Goal: Transaction & Acquisition: Download file/media

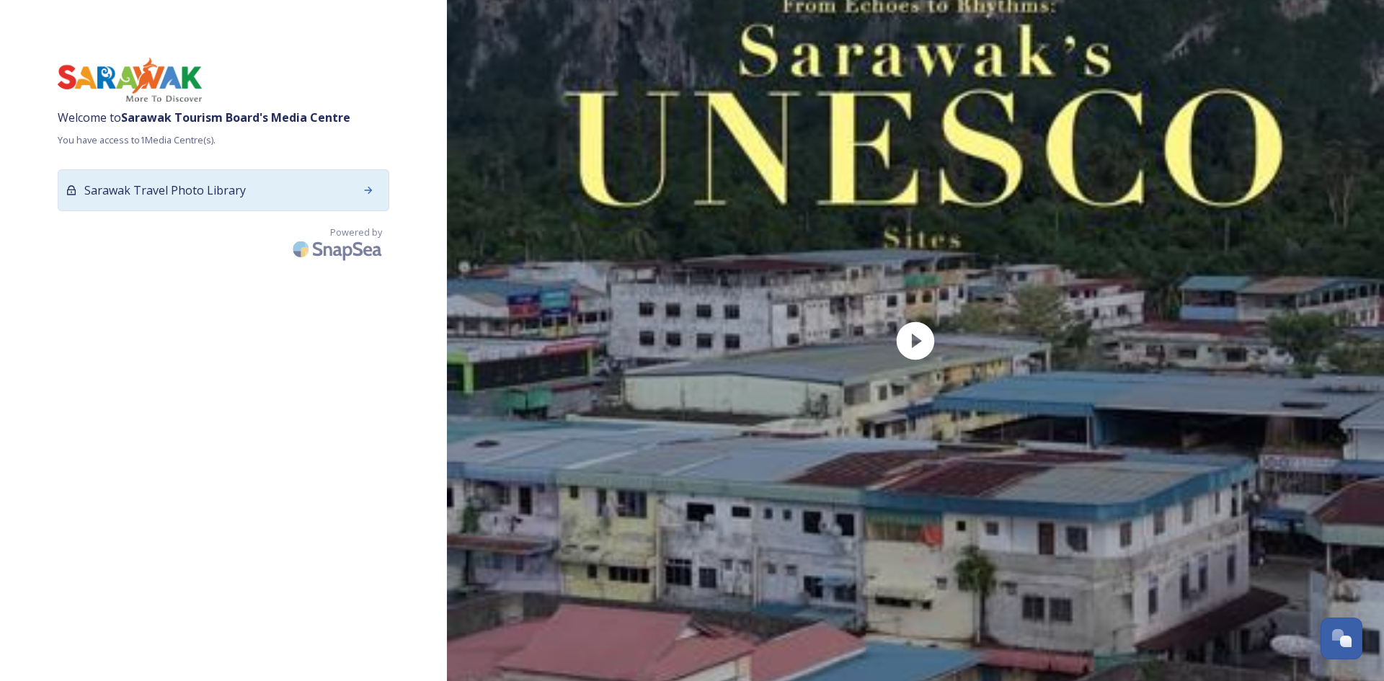
click at [214, 182] on span "Sarawak Travel Photo Library" at bounding box center [164, 190] width 161 height 17
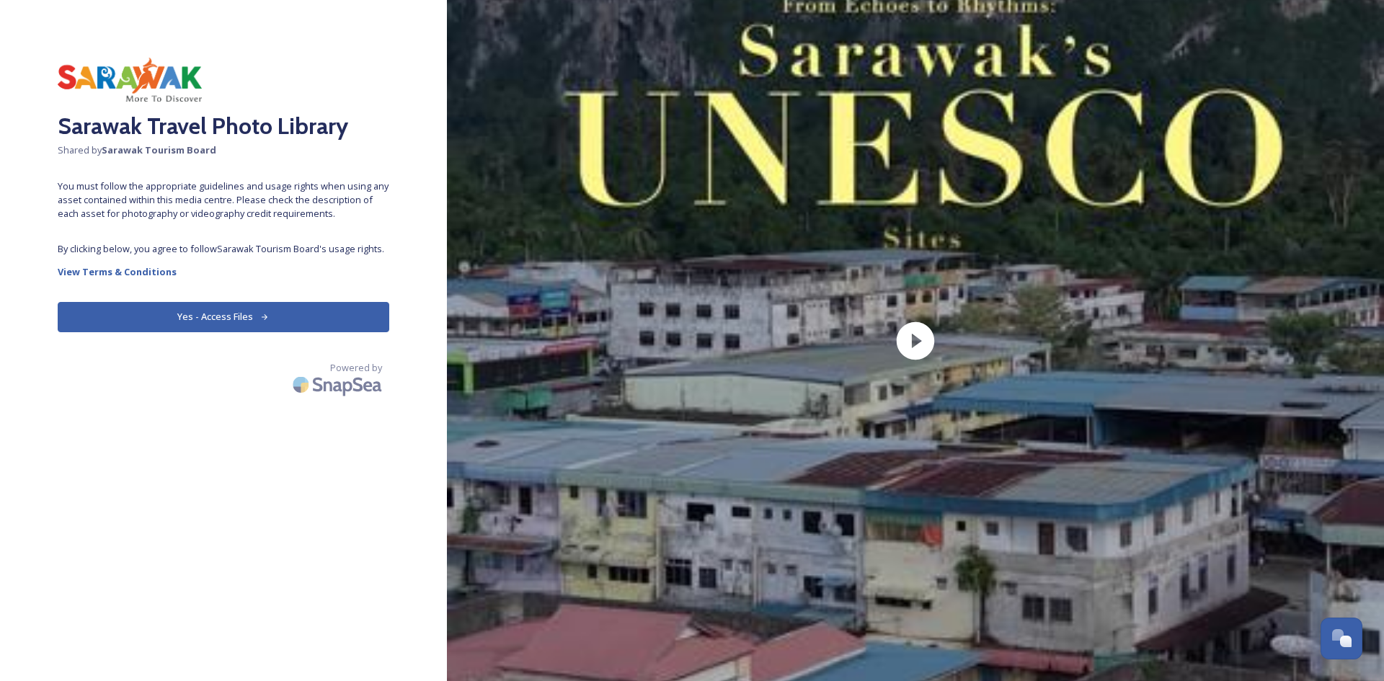
click at [189, 316] on button "Yes - Access Files" at bounding box center [224, 317] width 332 height 30
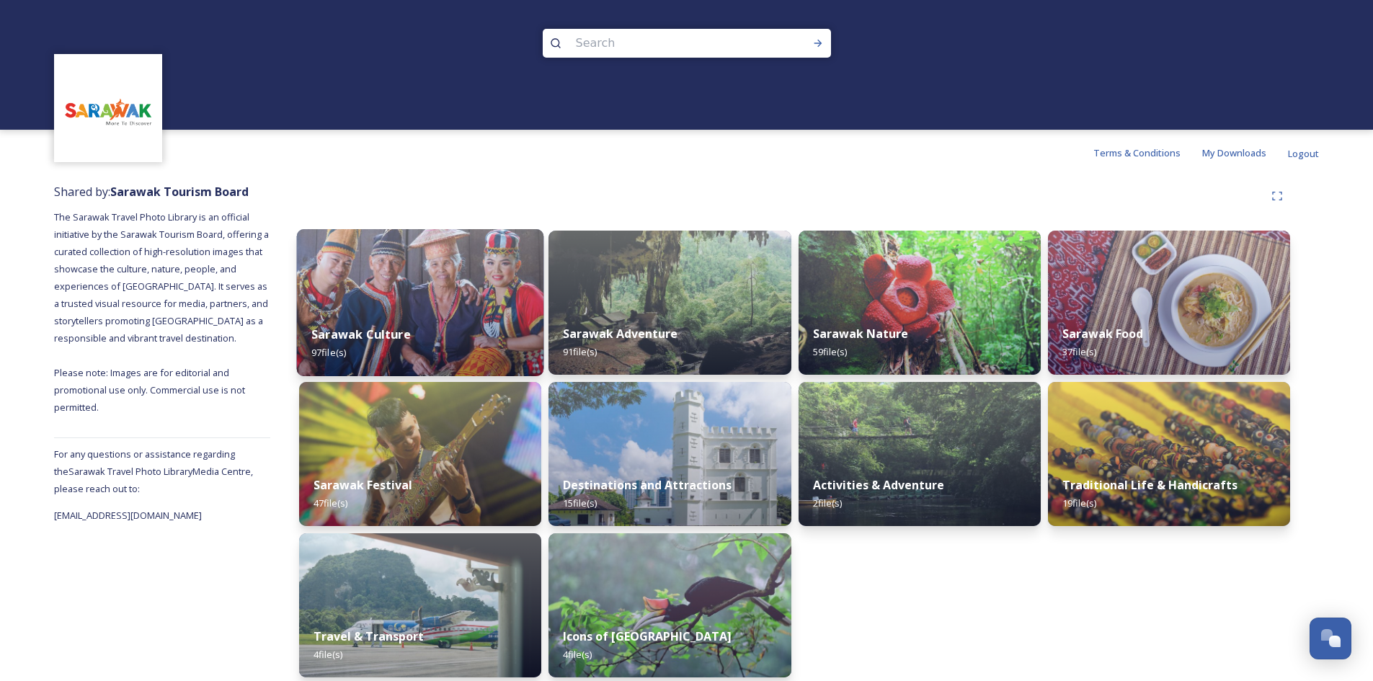
click at [427, 294] on img at bounding box center [420, 302] width 247 height 147
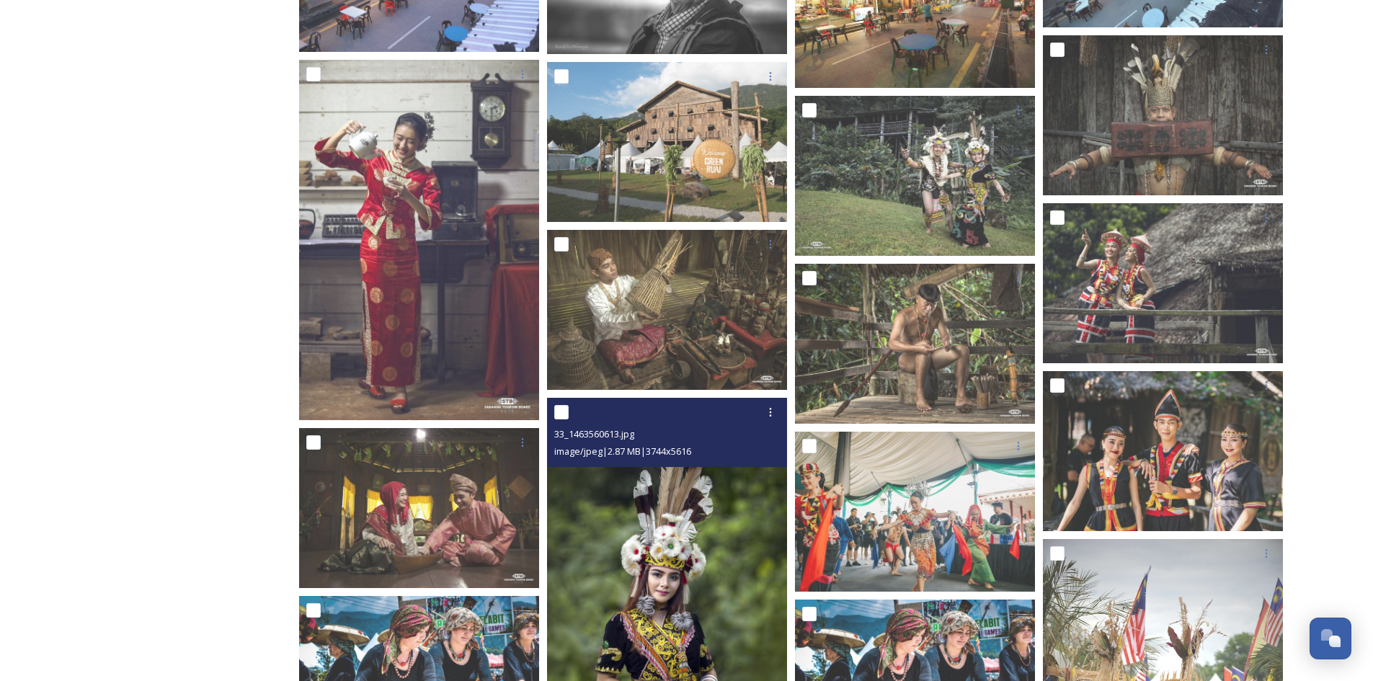
scroll to position [3150, 0]
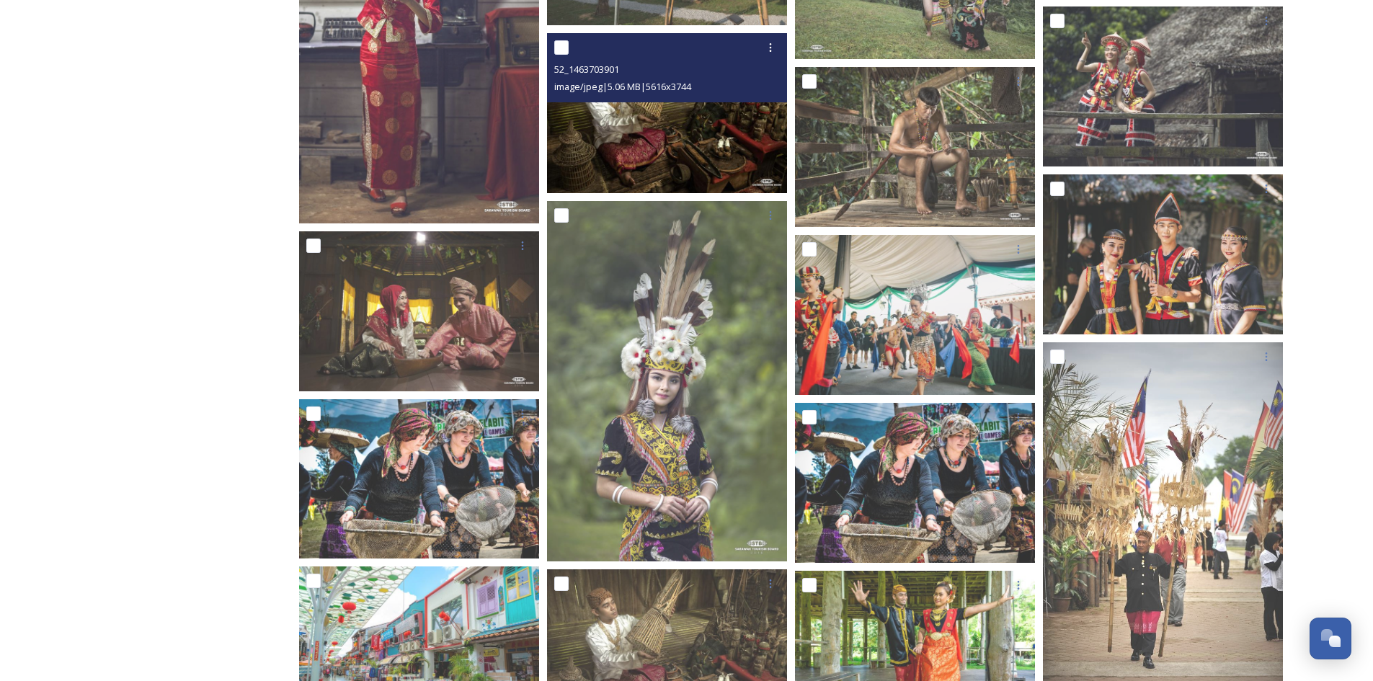
click at [674, 143] on img at bounding box center [667, 113] width 240 height 160
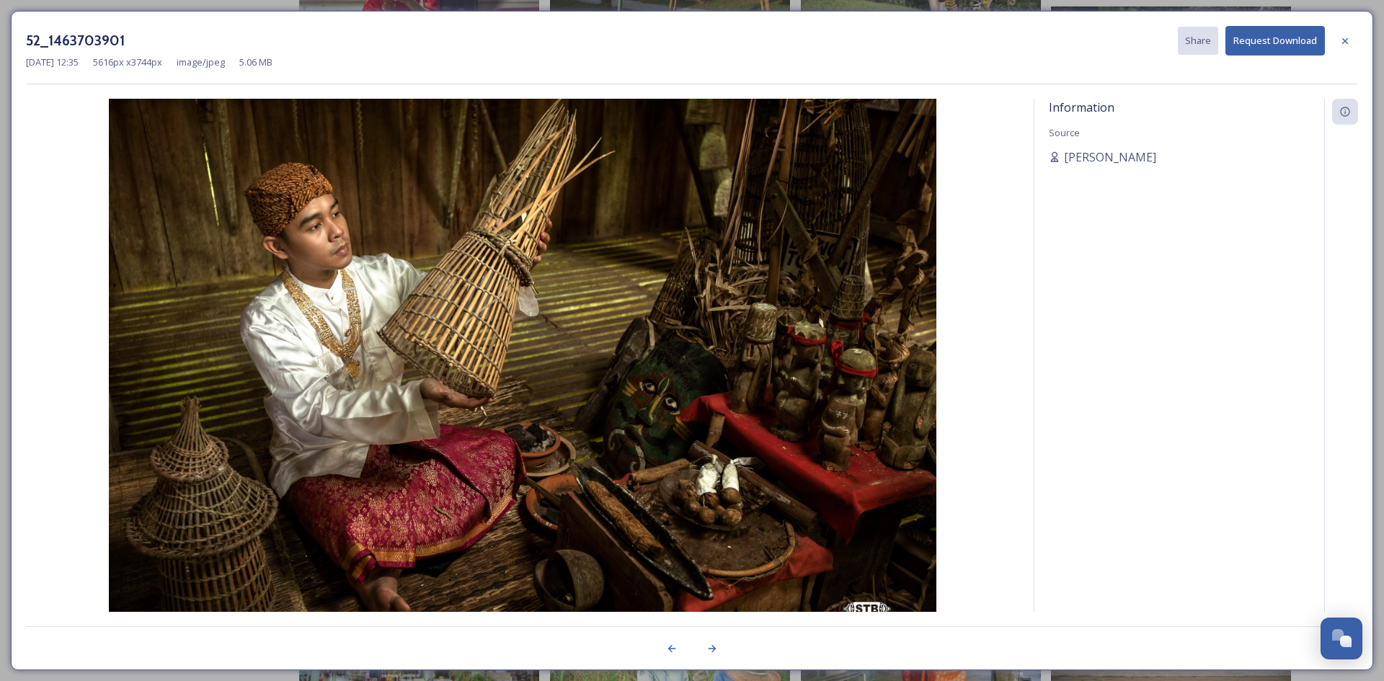
click at [0, 73] on div "52_1463703901 Share Request Download [DATE] 12:35 5616 px x 3744 px image/jpeg …" at bounding box center [692, 340] width 1384 height 681
click at [1346, 37] on icon at bounding box center [1345, 41] width 12 height 12
